Goal: Task Accomplishment & Management: Manage account settings

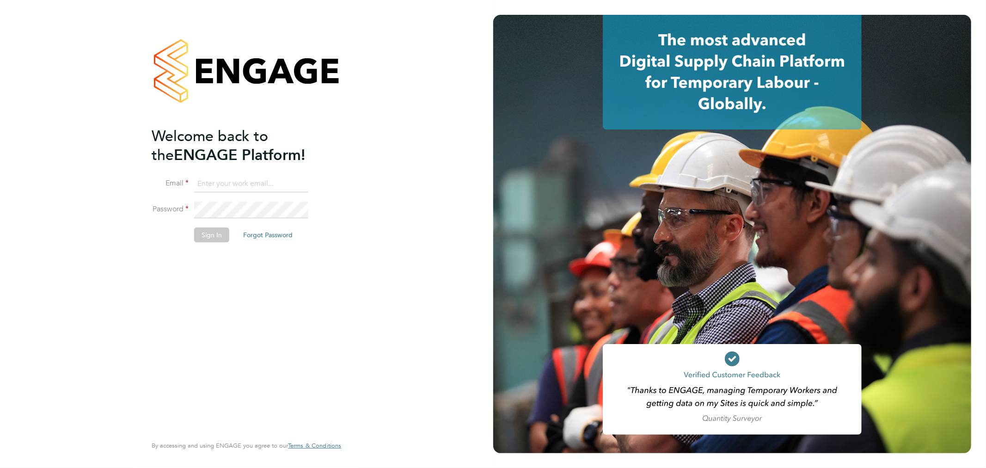
type input "[EMAIL_ADDRESS][DOMAIN_NAME]"
click at [214, 238] on button "Sign In" at bounding box center [211, 234] width 35 height 15
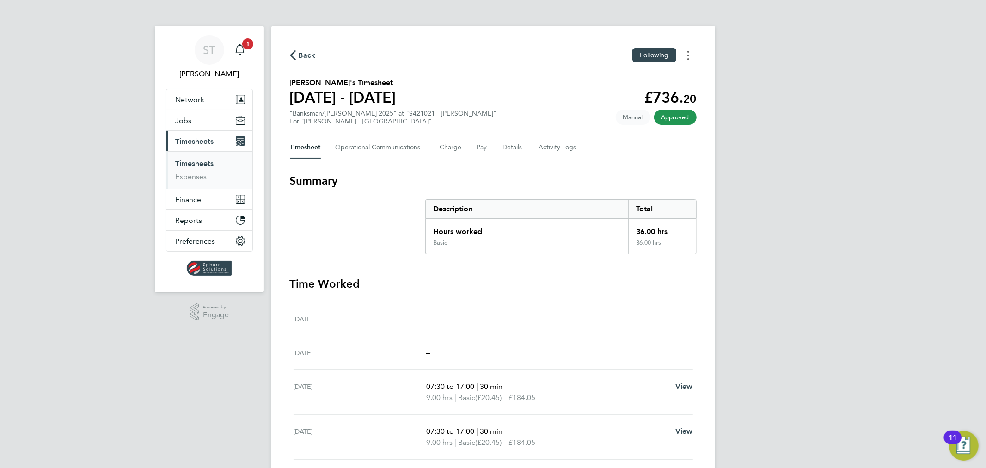
click at [686, 59] on button "Timesheets Menu" at bounding box center [688, 55] width 17 height 14
click at [650, 78] on link "Download timesheet" at bounding box center [641, 76] width 111 height 18
click at [246, 48] on span "1" at bounding box center [247, 43] width 11 height 11
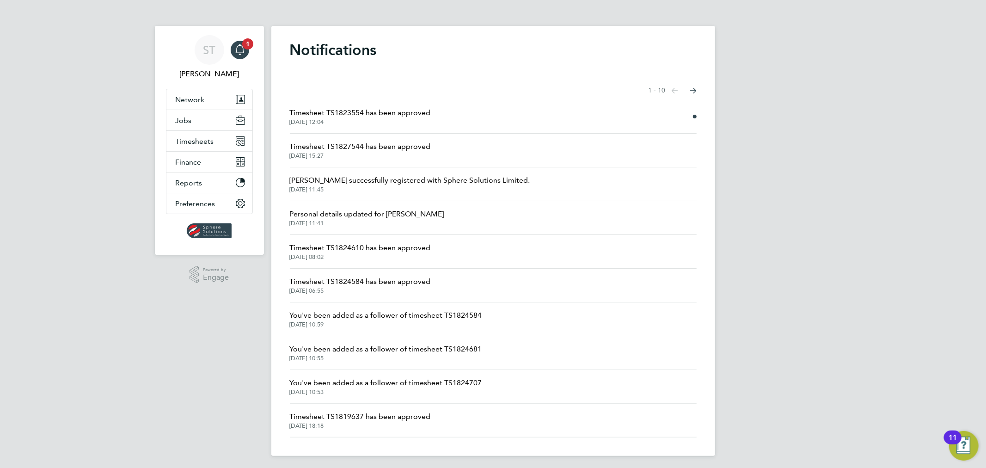
click at [405, 115] on span "Timesheet TS1823554 has been approved" at bounding box center [360, 112] width 141 height 11
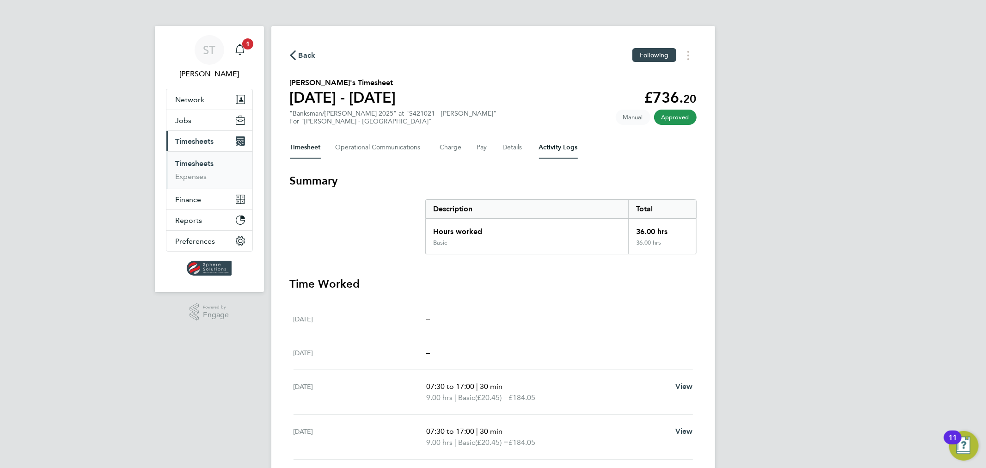
click at [559, 151] on Logs-tab "Activity Logs" at bounding box center [558, 147] width 39 height 22
